Goal: Ask a question

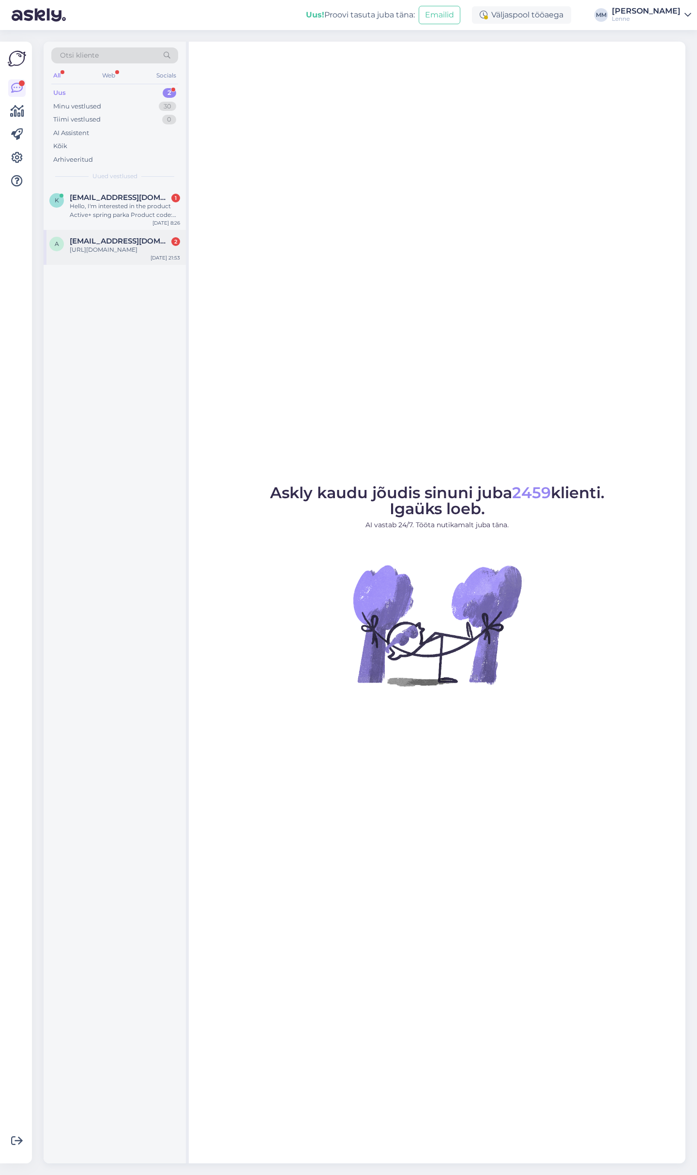
click at [96, 246] on div "[URL][DOMAIN_NAME]" at bounding box center [125, 249] width 110 height 9
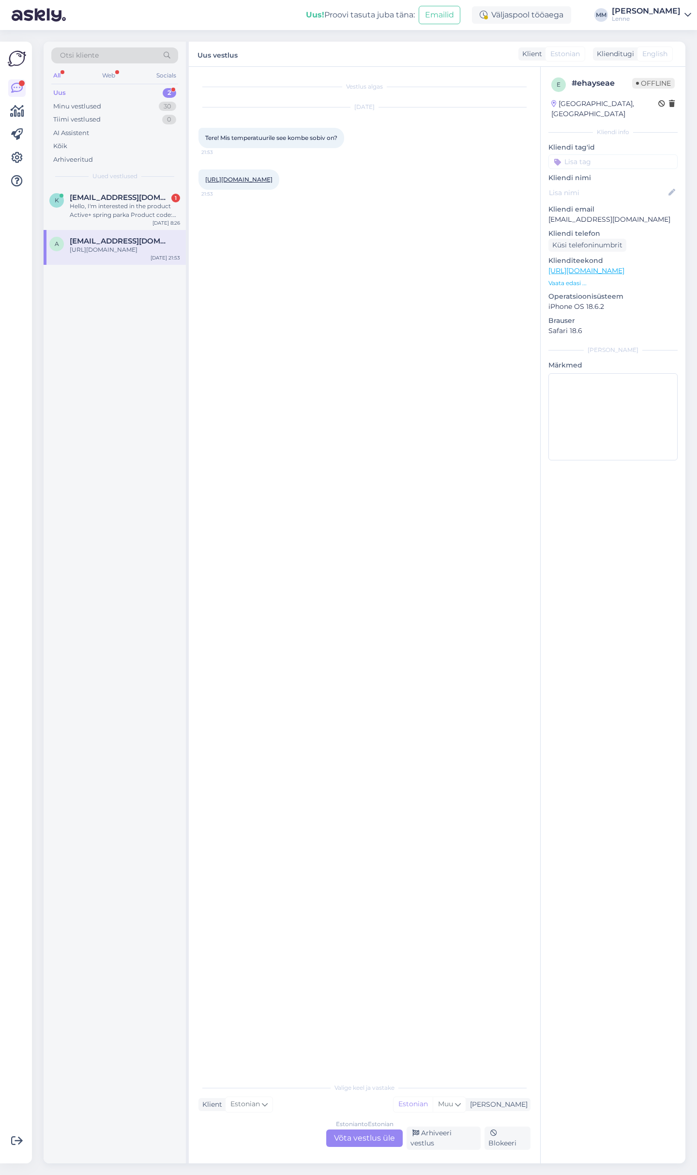
click at [265, 179] on link "[URL][DOMAIN_NAME]" at bounding box center [238, 179] width 67 height 7
click at [366, 1140] on div "Estonian to Estonian Võta vestlus üle" at bounding box center [364, 1137] width 76 height 17
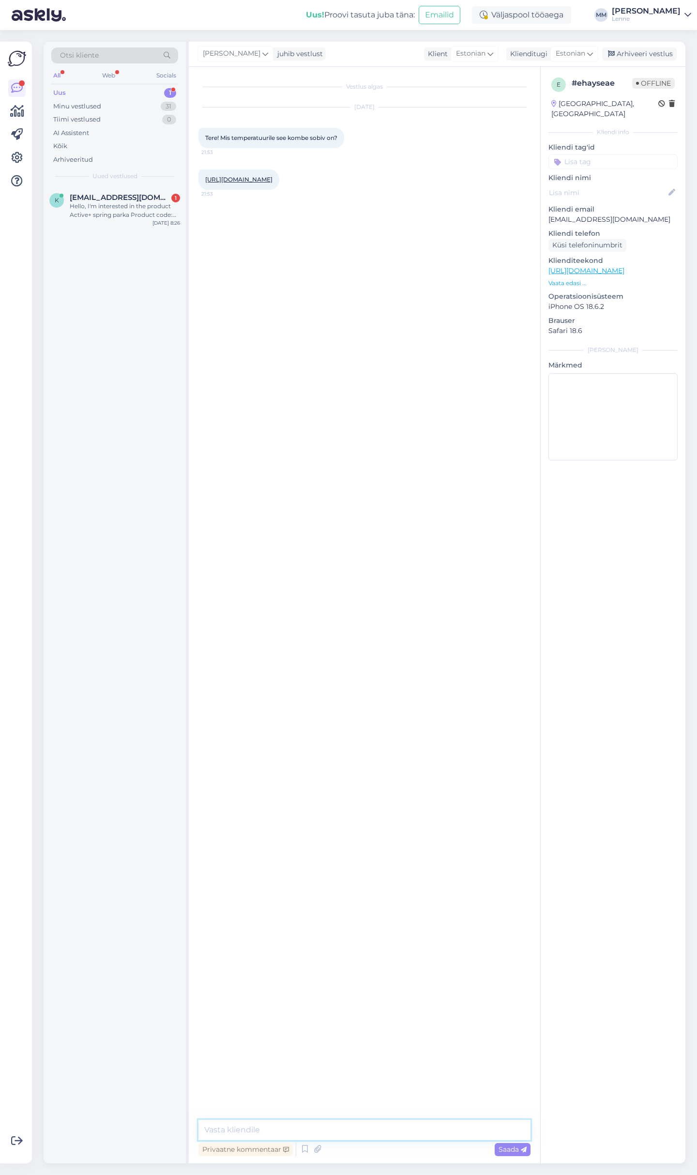
click at [346, 1130] on textarea at bounding box center [364, 1130] width 332 height 20
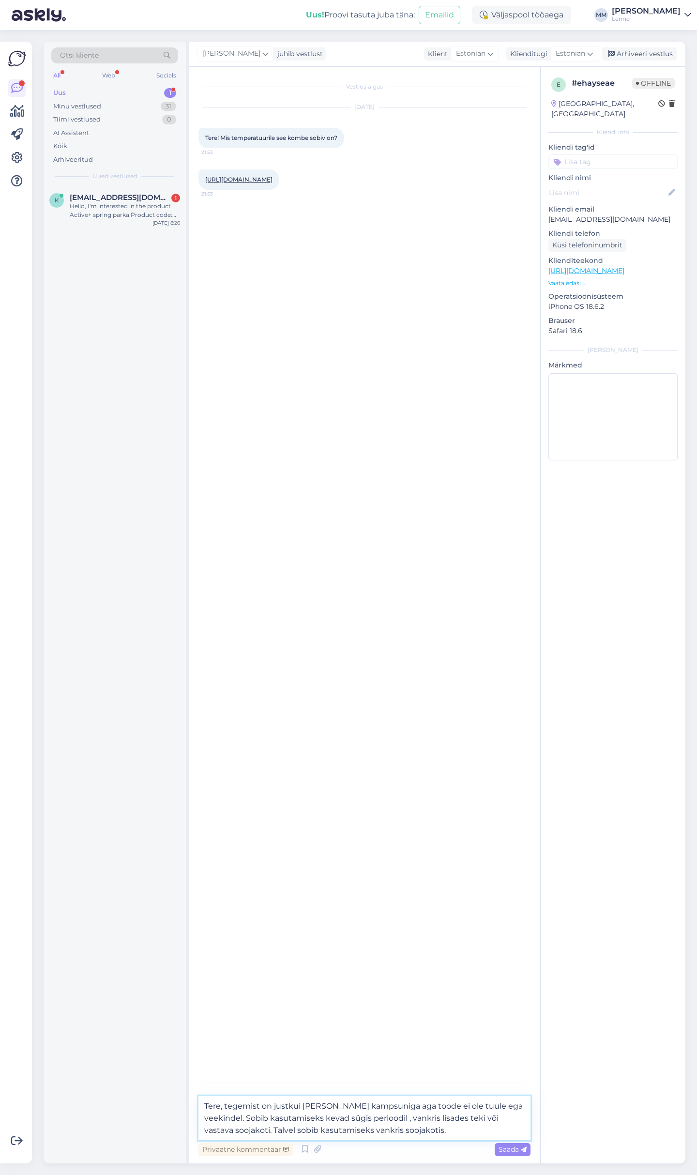
type textarea "Tere, tegemist on justkui [PERSON_NAME] kampsuniga aga toode ei ole tuule ega v…"
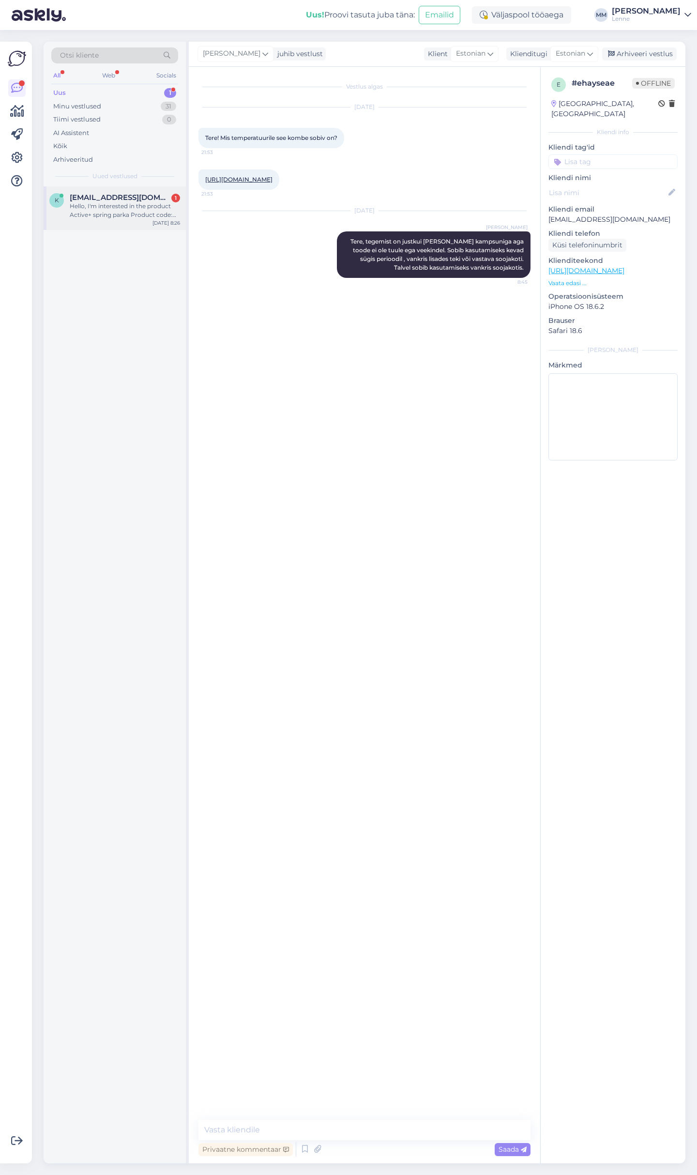
click at [112, 209] on div "Hello, I'm interested in the product Active+ spring parka Product code: 23234 1…" at bounding box center [125, 210] width 110 height 17
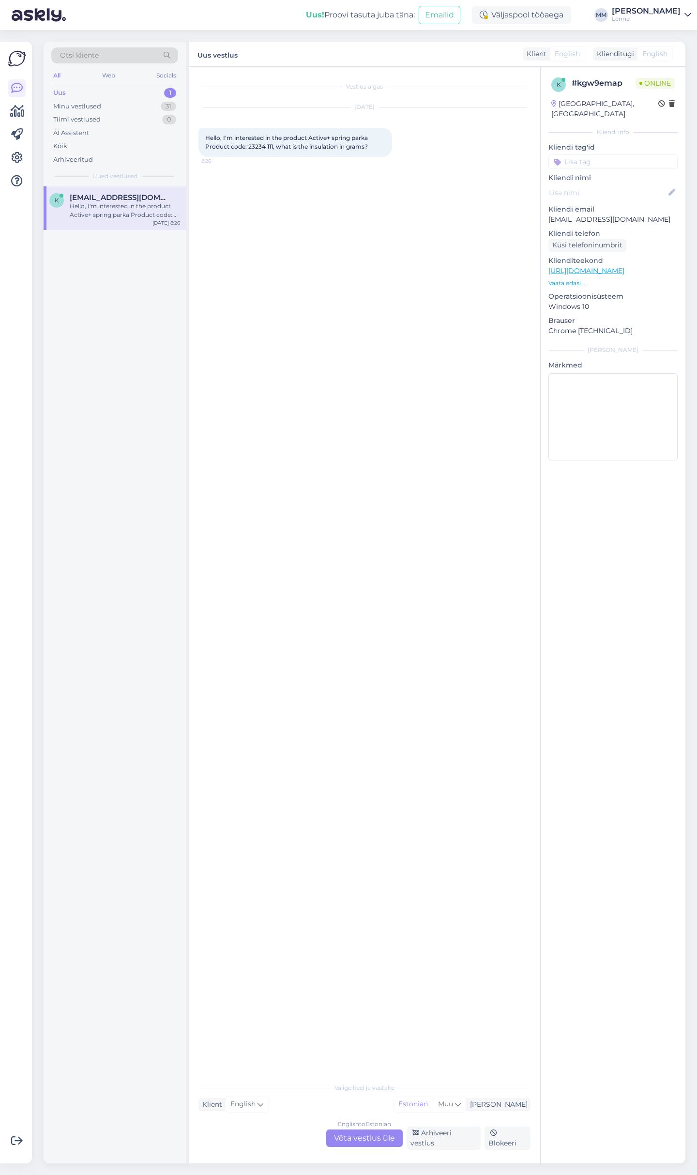
click at [354, 1137] on div "English to Estonian Võta vestlus üle" at bounding box center [364, 1137] width 76 height 17
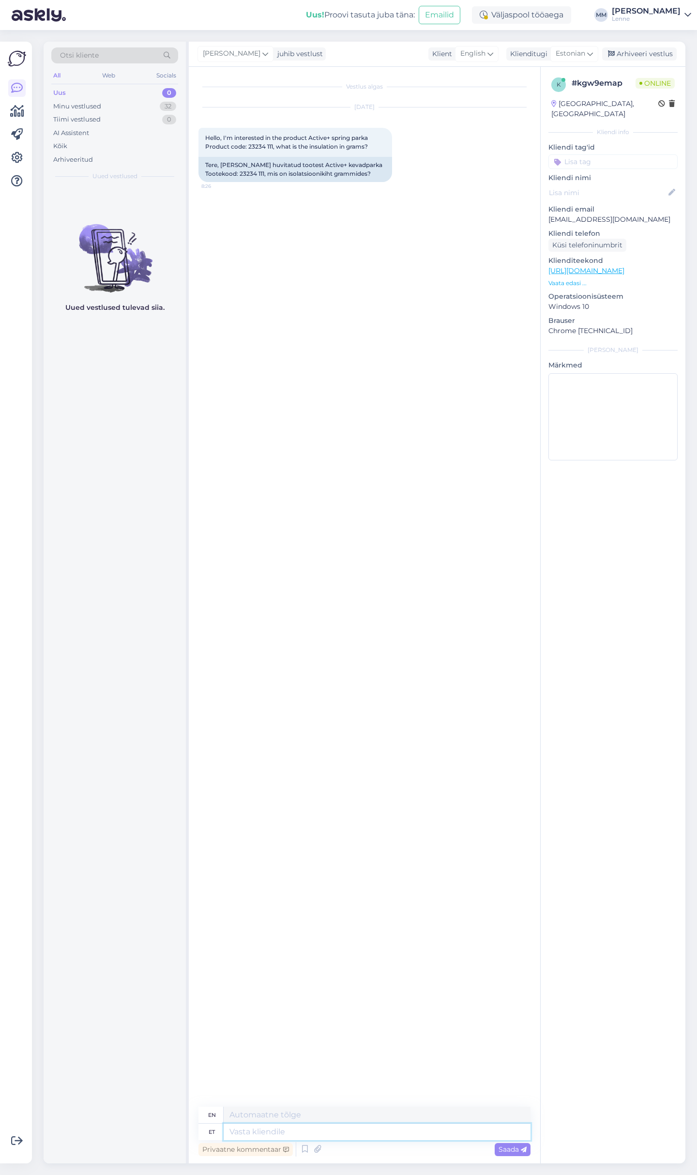
click at [305, 1130] on textarea at bounding box center [377, 1132] width 307 height 16
type textarea "Tere,"
type textarea "Hello,"
type textarea "[PERSON_NAME], soojustus o"
type textarea "Hello, insulation"
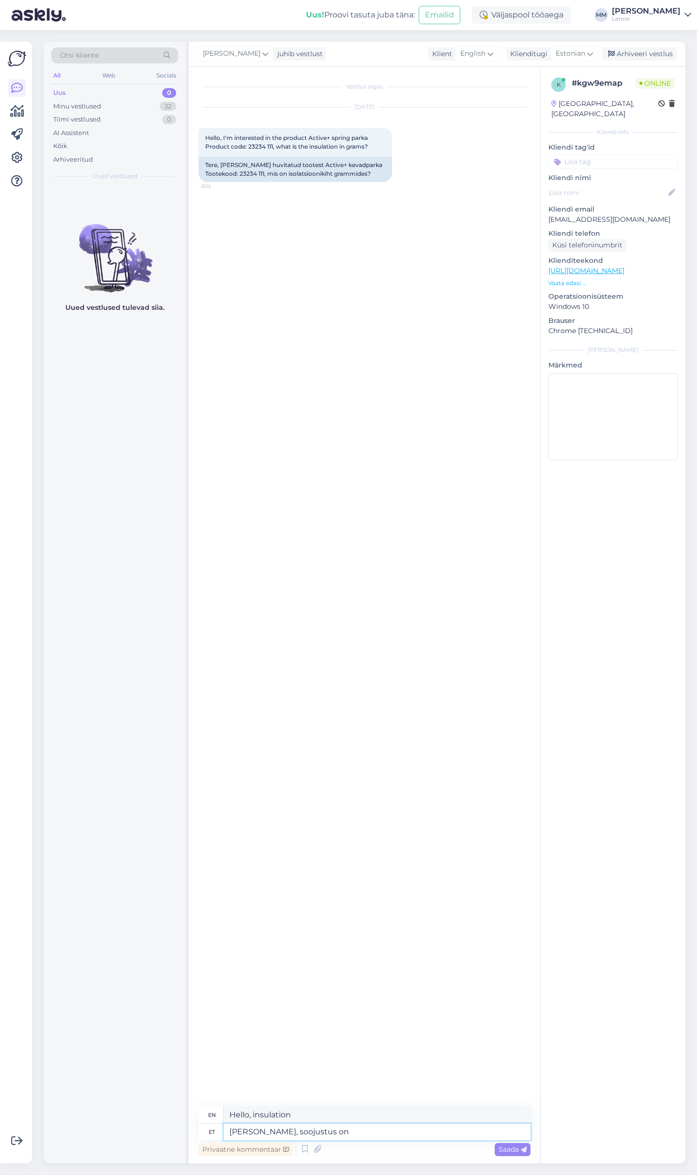
type textarea "[PERSON_NAME], soojustus on"
type textarea "Hello, the insulation is"
type textarea "Tere, soojustus on 45"
type textarea "Hello, the insulation is 45"
type textarea "[PERSON_NAME], soojustus on 45 g."
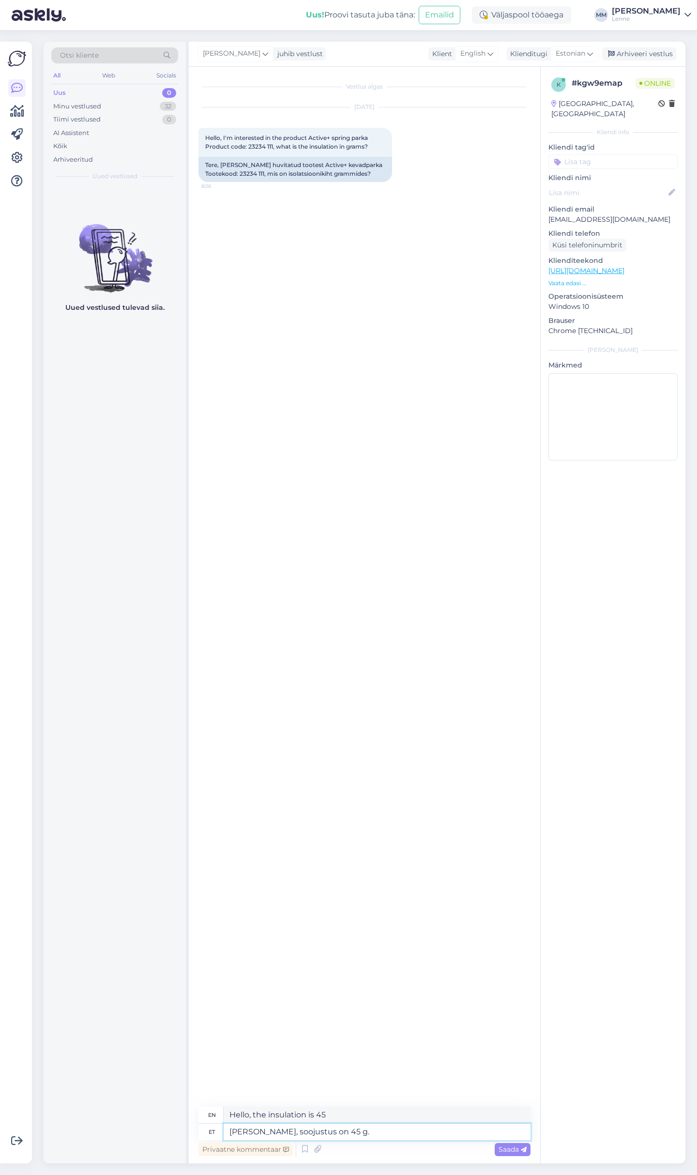
type textarea "Hello, the insulation is 45 g."
type textarea "[PERSON_NAME], soojustus on 45 g."
click at [504, 1152] on span "Saada" at bounding box center [513, 1149] width 28 height 9
